Goal: Check status

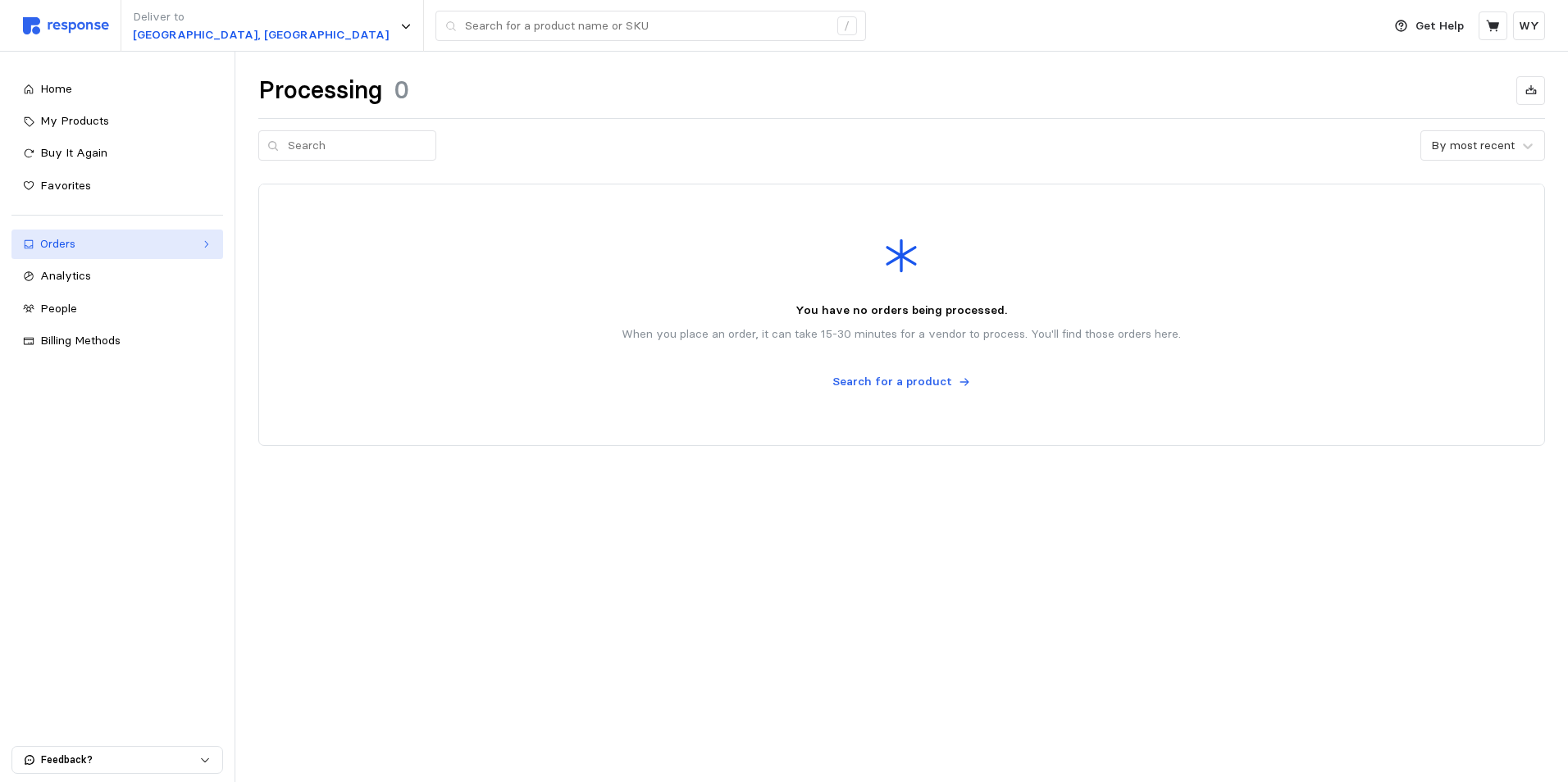
click at [190, 246] on div "Orders" at bounding box center [117, 245] width 154 height 18
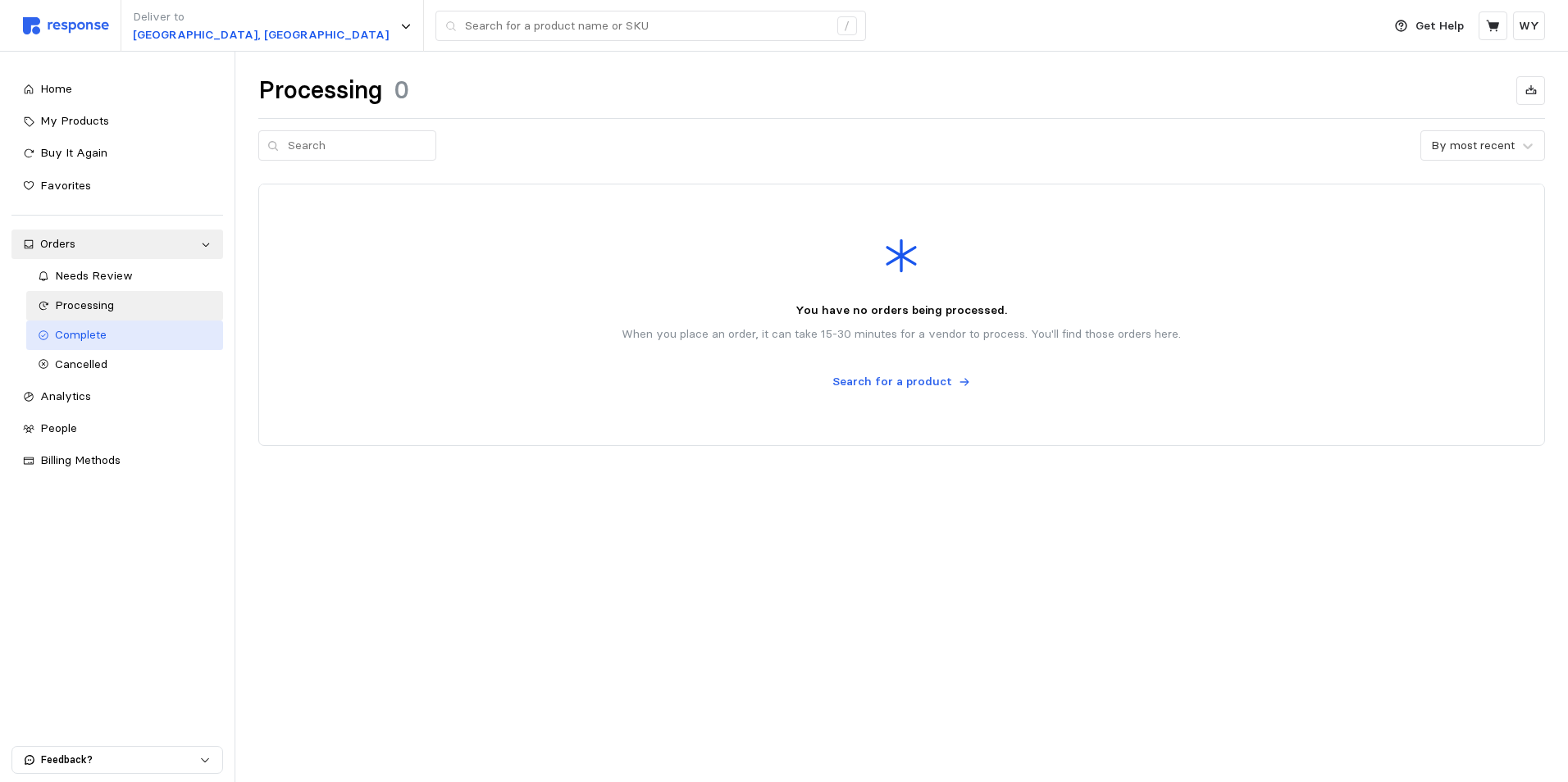
click at [86, 334] on span "Complete" at bounding box center [81, 335] width 51 height 15
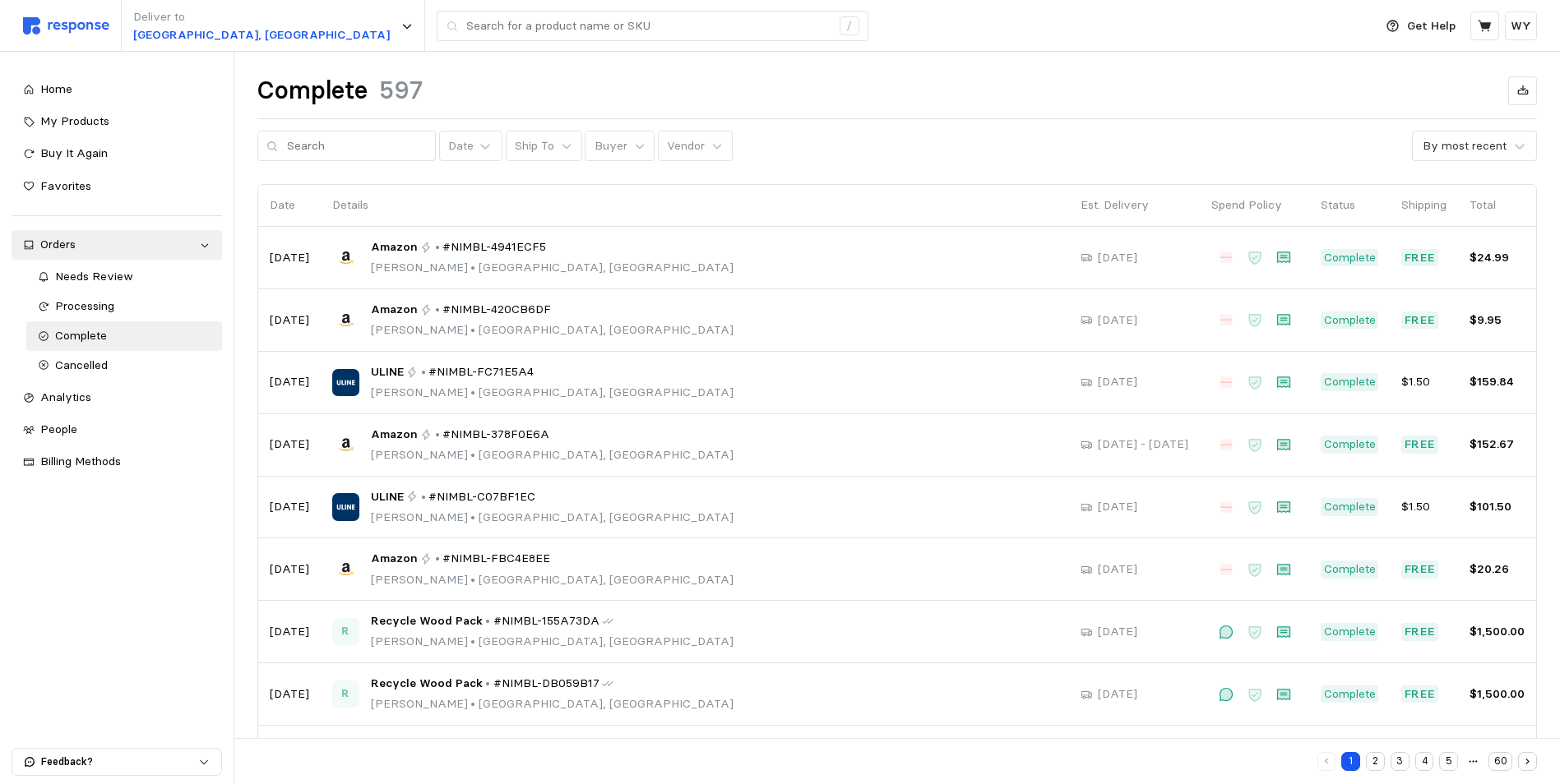
click at [1375, 761] on button "2" at bounding box center [1375, 762] width 19 height 19
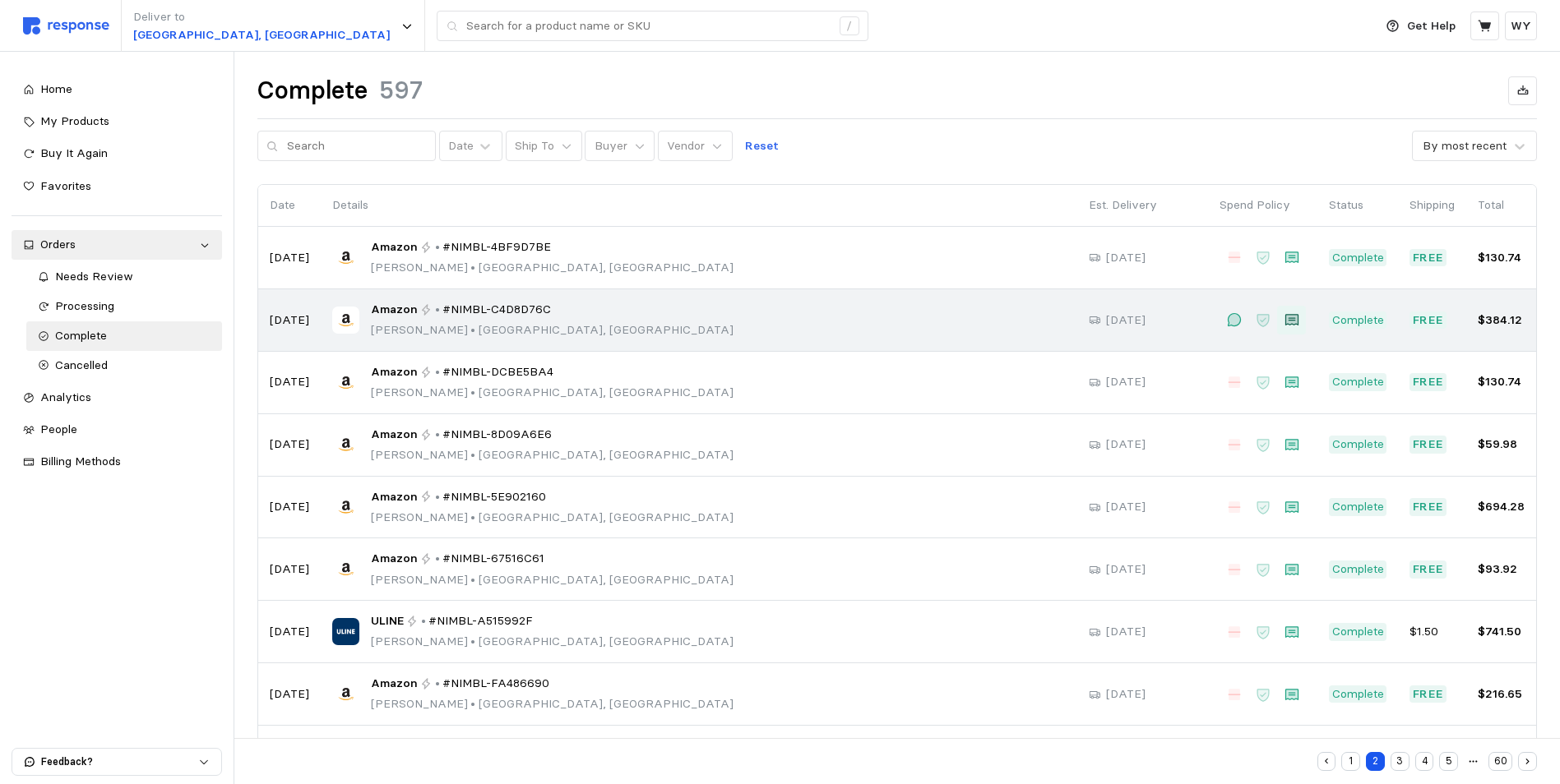
click at [1293, 320] on icon at bounding box center [1291, 320] width 13 height 12
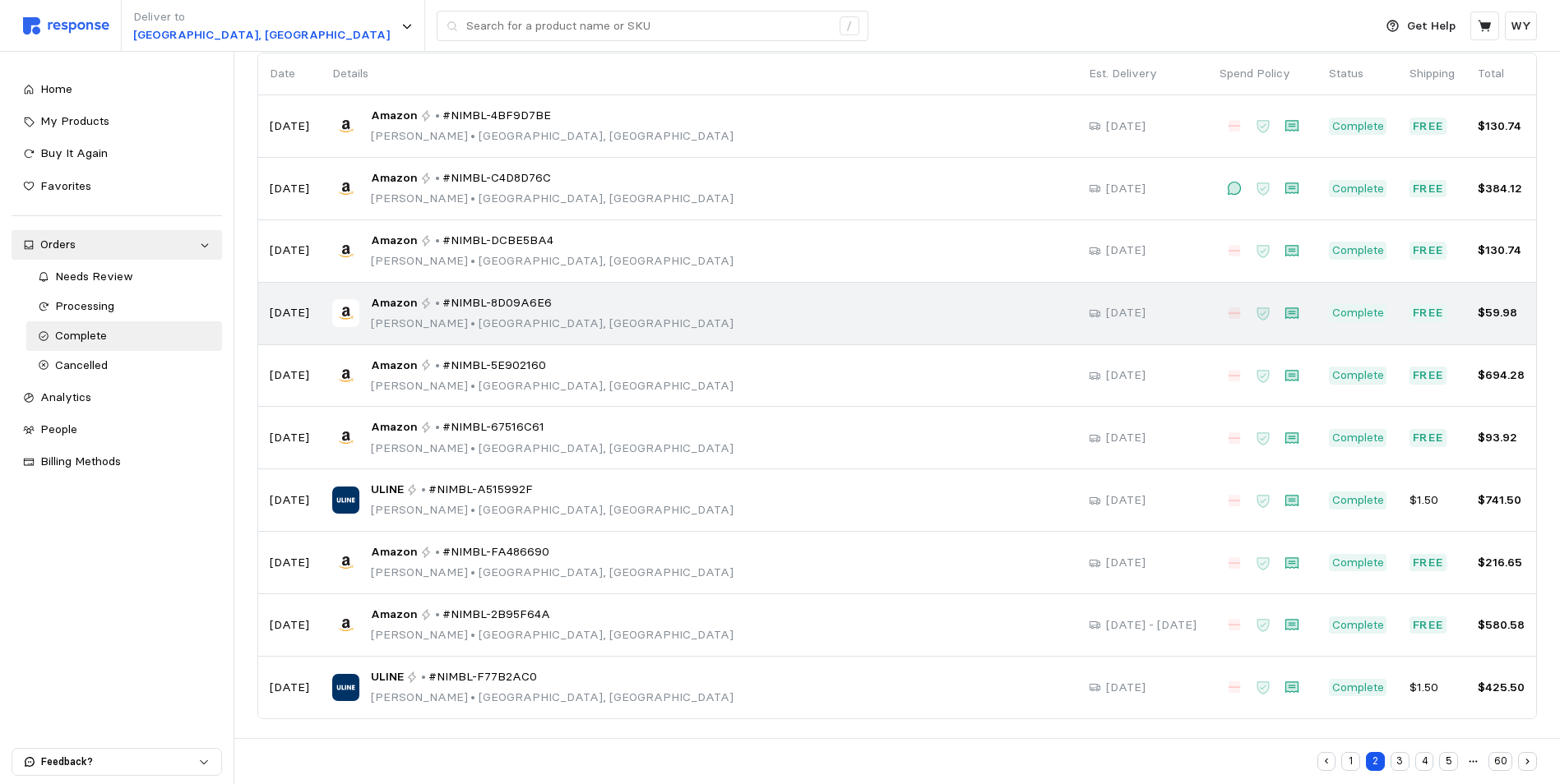
scroll to position [136, 0]
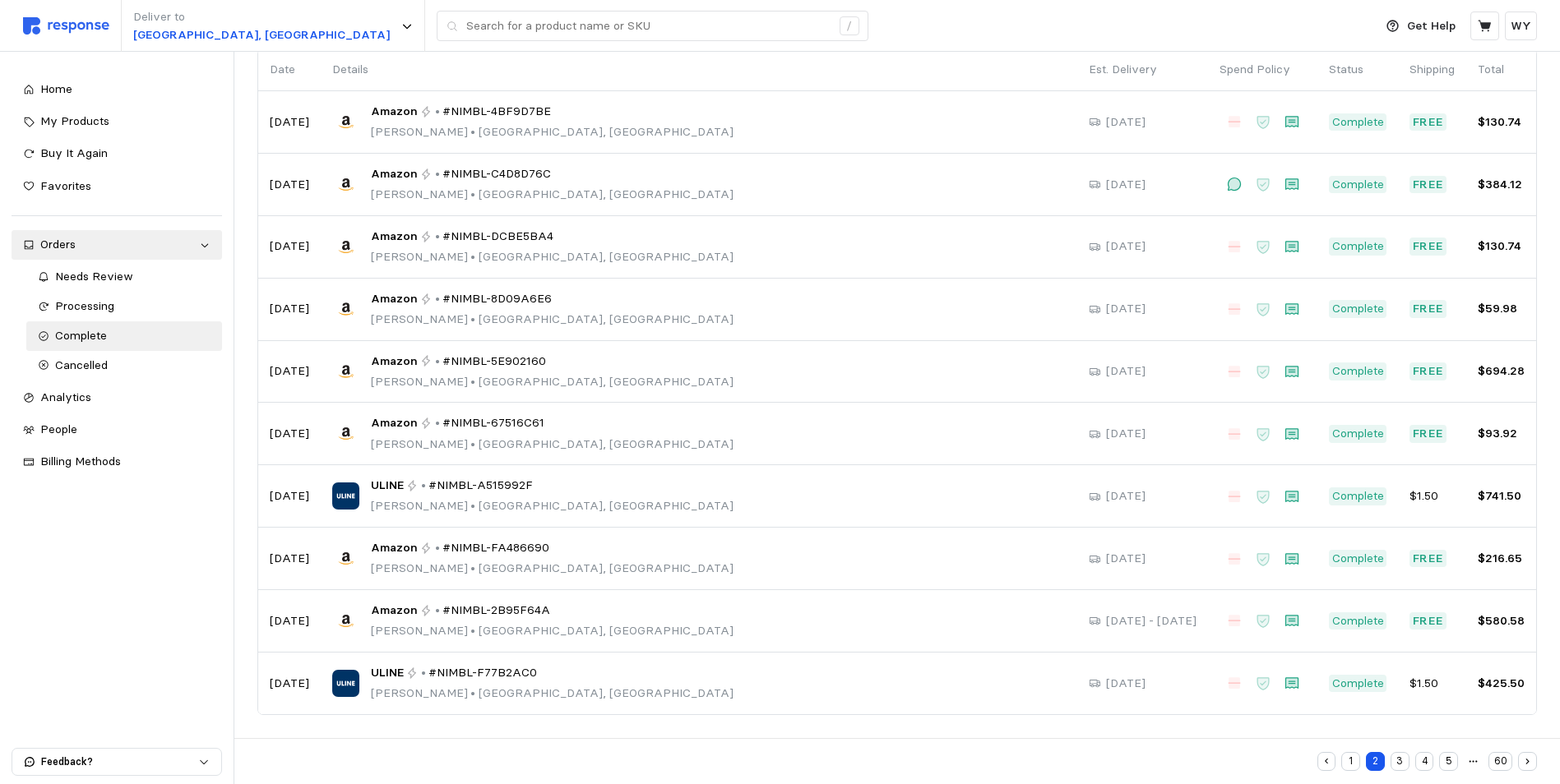
click at [1403, 764] on button "3" at bounding box center [1400, 762] width 19 height 19
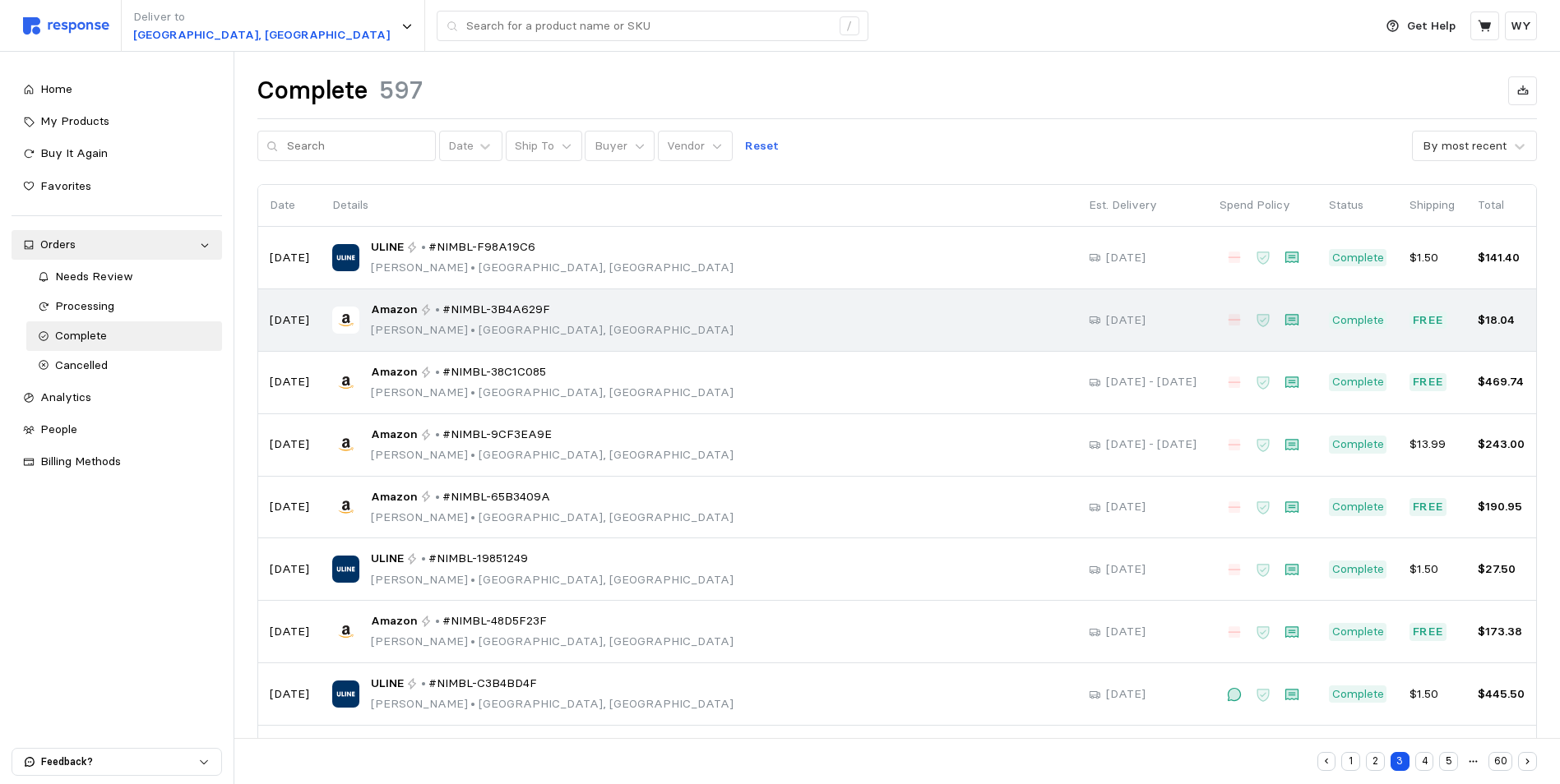
click at [466, 313] on span "#NIMBL-3B4A629F" at bounding box center [496, 310] width 107 height 18
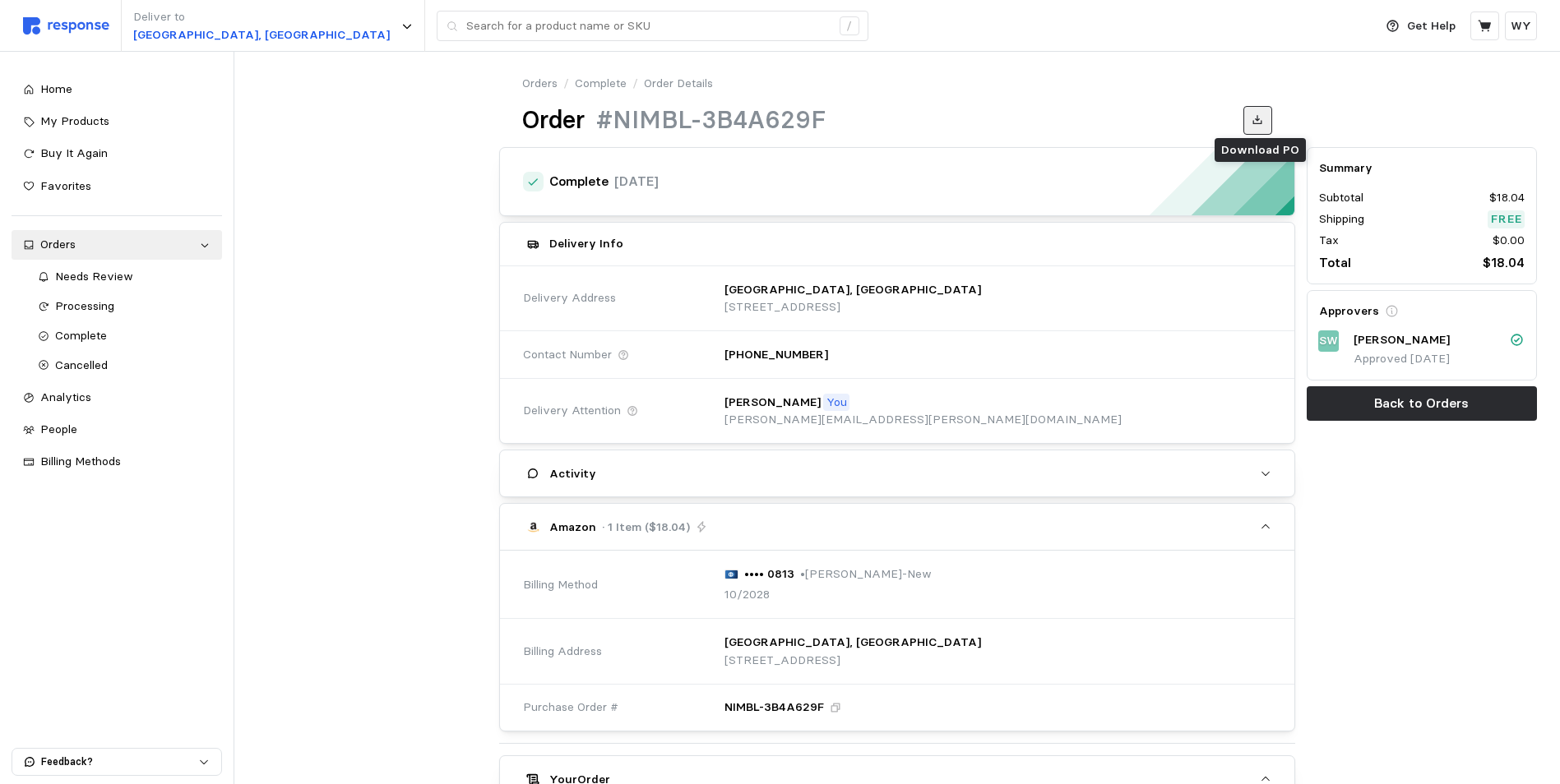
click at [1264, 115] on button at bounding box center [1258, 120] width 29 height 29
